Goal: Task Accomplishment & Management: Manage account settings

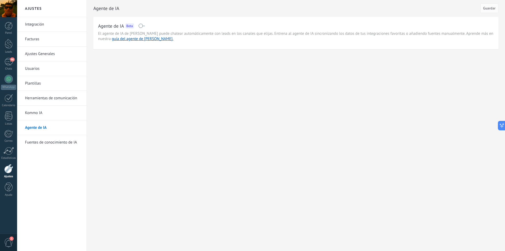
click at [8, 9] on div at bounding box center [8, 8] width 17 height 17
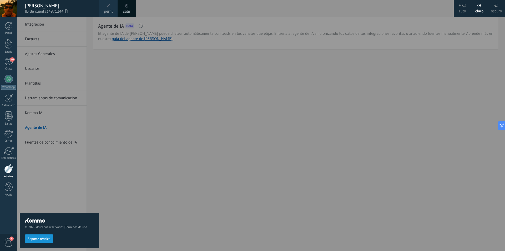
click at [42, 8] on div "[PERSON_NAME]" at bounding box center [59, 6] width 69 height 6
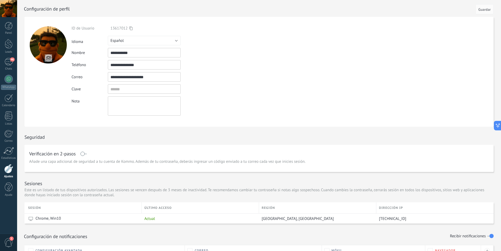
click at [8, 241] on span "1" at bounding box center [8, 242] width 9 height 9
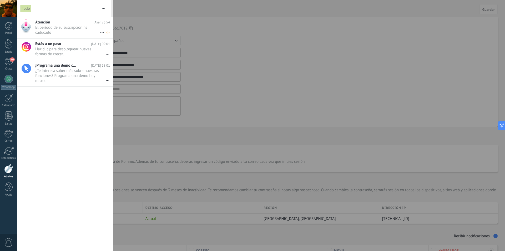
click at [57, 28] on span "El período de su suscripción ha caducado •••" at bounding box center [67, 30] width 65 height 10
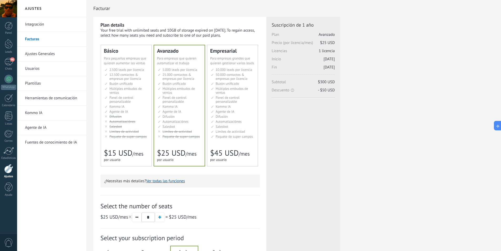
scroll to position [38, 0]
click at [6, 14] on div at bounding box center [8, 8] width 17 height 17
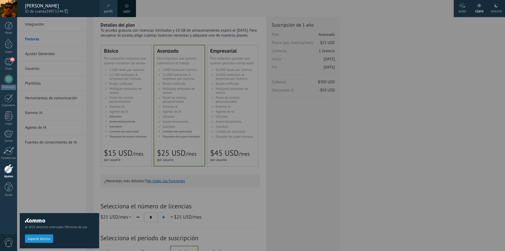
click at [40, 187] on div "© 2025 derechos reservados | Términos de uso Soporte técnico" at bounding box center [59, 133] width 79 height 233
click at [27, 40] on div "© 2025 derechos reservados | Términos de uso Soporte técnico" at bounding box center [59, 133] width 79 height 233
click at [111, 6] on link "perfil" at bounding box center [108, 8] width 18 height 17
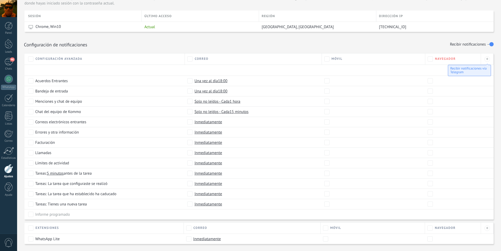
scroll to position [204, 0]
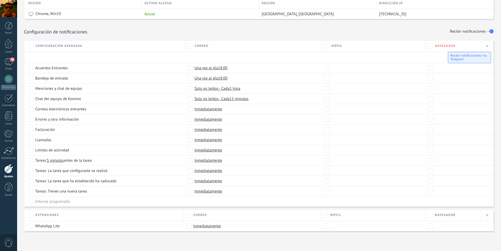
click at [208, 130] on span "Inmediatamente" at bounding box center [208, 129] width 28 height 5
click at [208, 130] on span "Inmediatamente" at bounding box center [209, 129] width 28 height 5
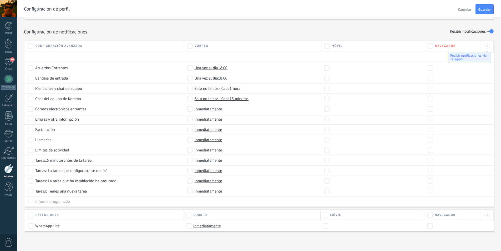
click at [6, 5] on div at bounding box center [8, 8] width 17 height 17
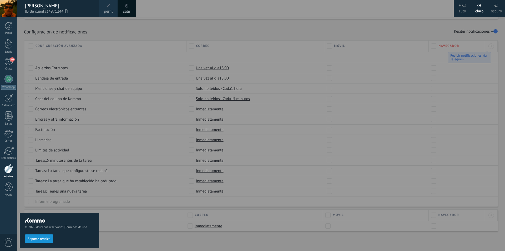
click at [40, 7] on div "[PERSON_NAME]" at bounding box center [59, 6] width 69 height 6
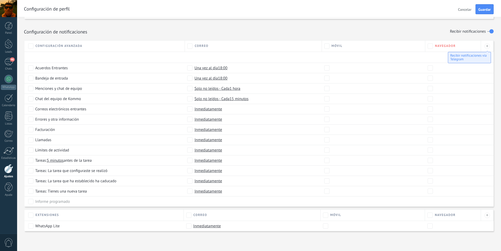
click at [7, 169] on div at bounding box center [8, 168] width 9 height 9
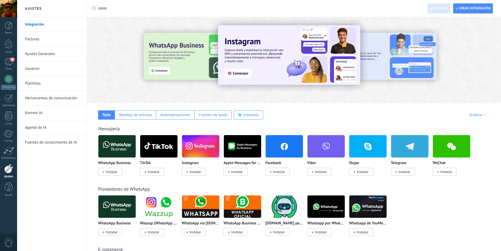
click at [9, 241] on span "0" at bounding box center [8, 242] width 9 height 9
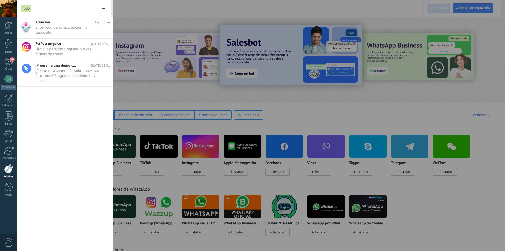
click at [7, 7] on div at bounding box center [8, 8] width 17 height 17
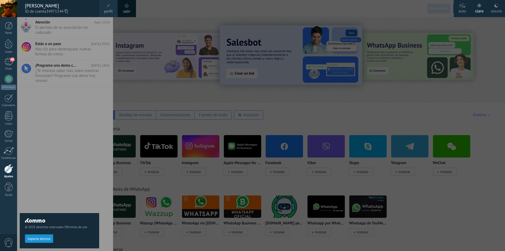
click at [34, 6] on div "[PERSON_NAME]" at bounding box center [59, 6] width 69 height 6
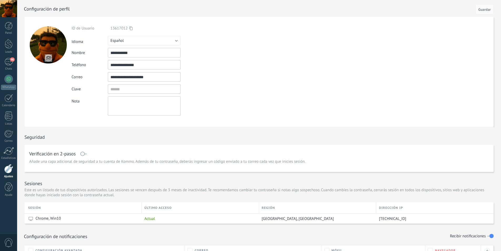
click at [10, 168] on div at bounding box center [8, 168] width 9 height 9
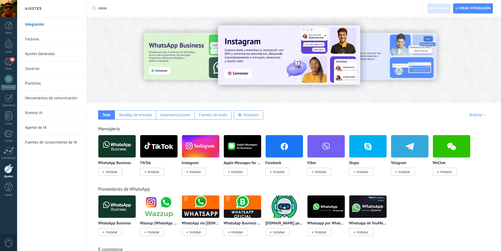
click at [33, 51] on link "Ajustes Generales" at bounding box center [53, 54] width 56 height 15
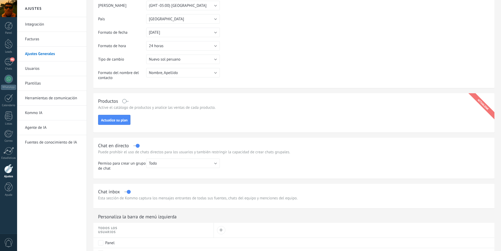
scroll to position [61, 0]
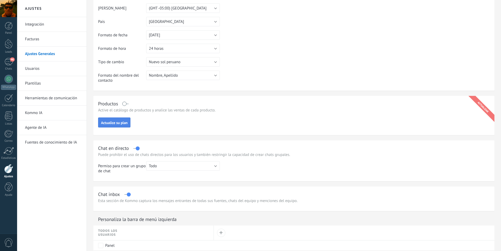
click at [117, 125] on button "Actualice su plan" at bounding box center [114, 122] width 32 height 10
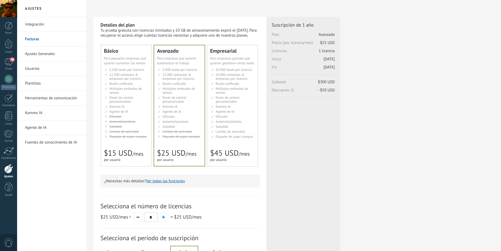
click at [35, 54] on link "Ajustes Generales" at bounding box center [53, 54] width 56 height 15
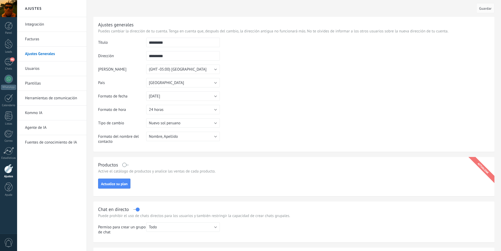
click at [31, 38] on link "Facturas" at bounding box center [53, 39] width 56 height 15
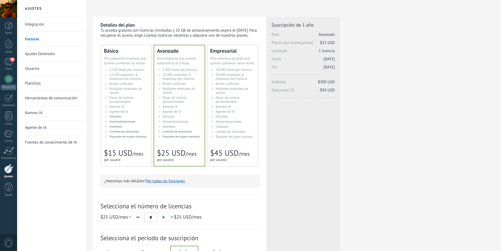
click at [8, 12] on div at bounding box center [8, 8] width 17 height 17
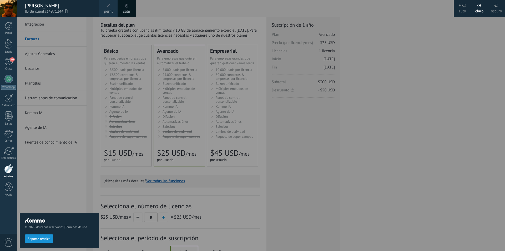
click at [130, 7] on div "salir" at bounding box center [127, 8] width 18 height 17
